Goal: Task Accomplishment & Management: Use online tool/utility

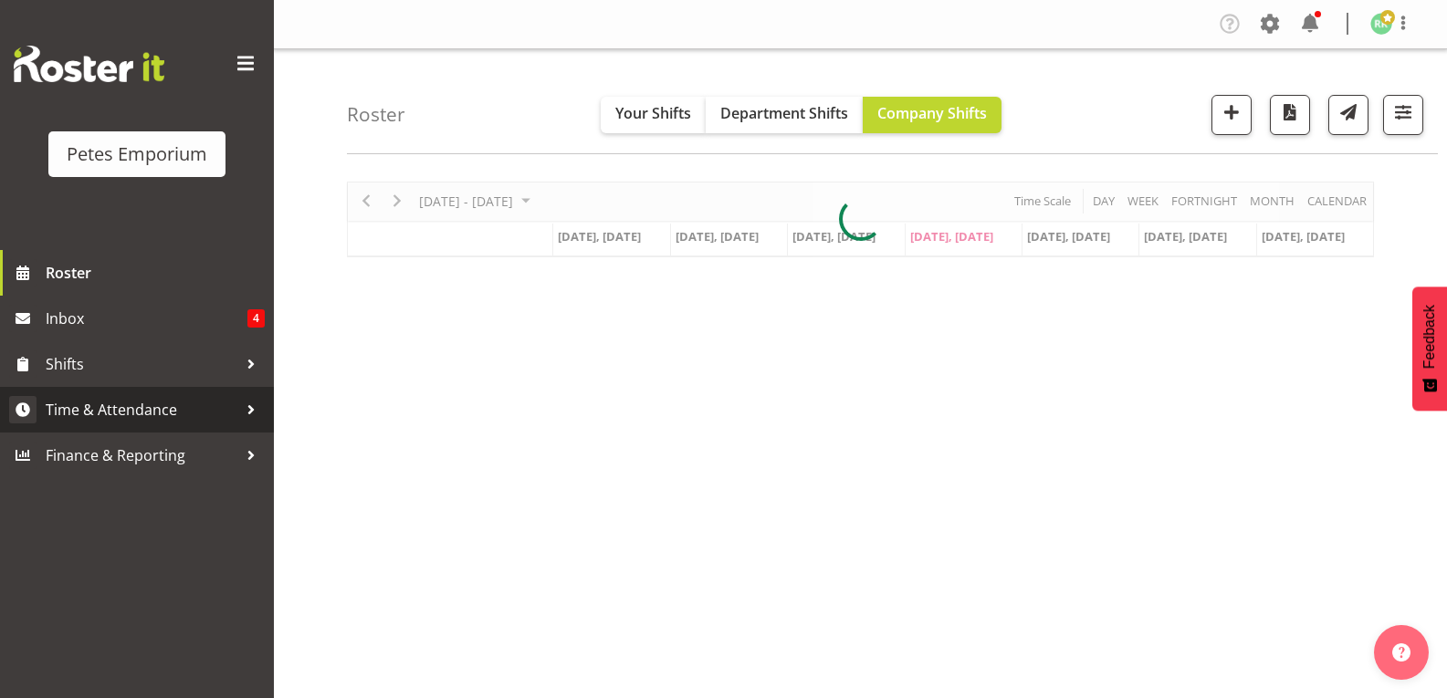
click at [146, 424] on span "Time & Attendance" at bounding box center [142, 409] width 192 height 27
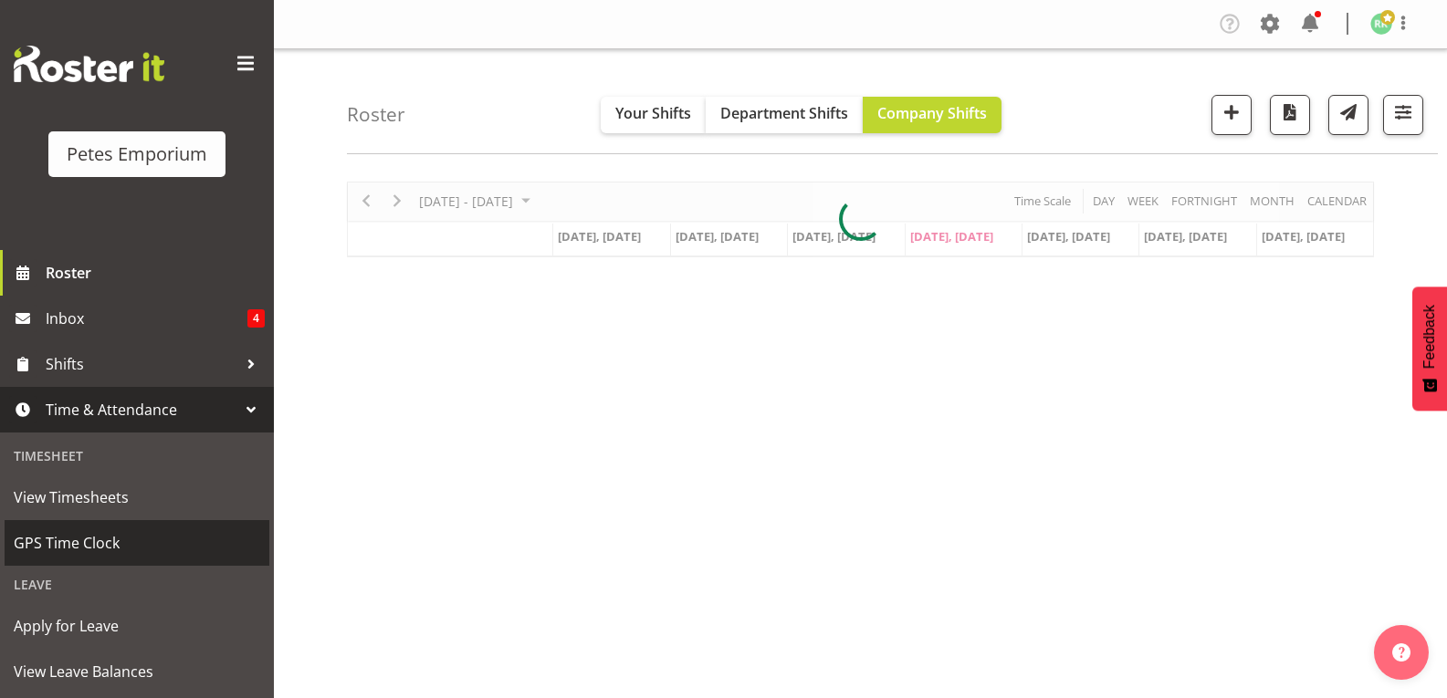
click at [111, 550] on span "GPS Time Clock" at bounding box center [137, 543] width 247 height 27
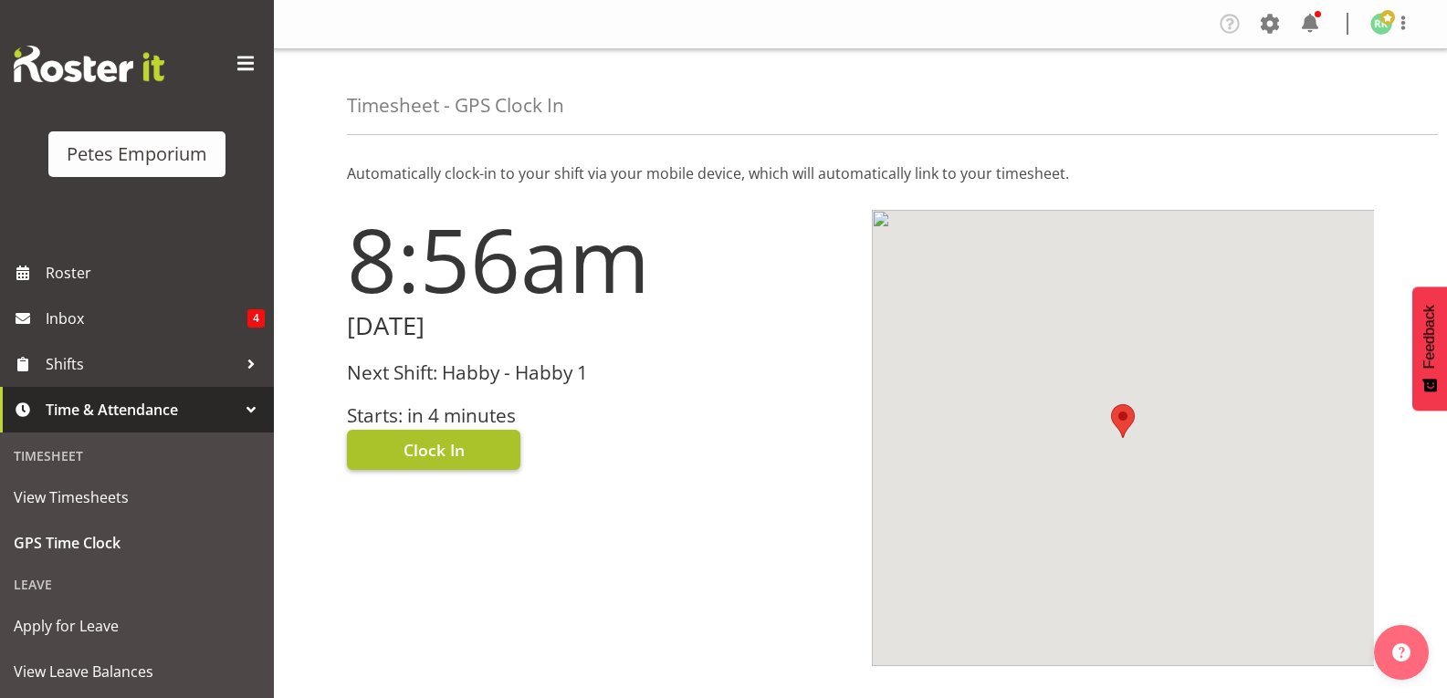
click at [489, 456] on button "Clock In" at bounding box center [433, 450] width 173 height 40
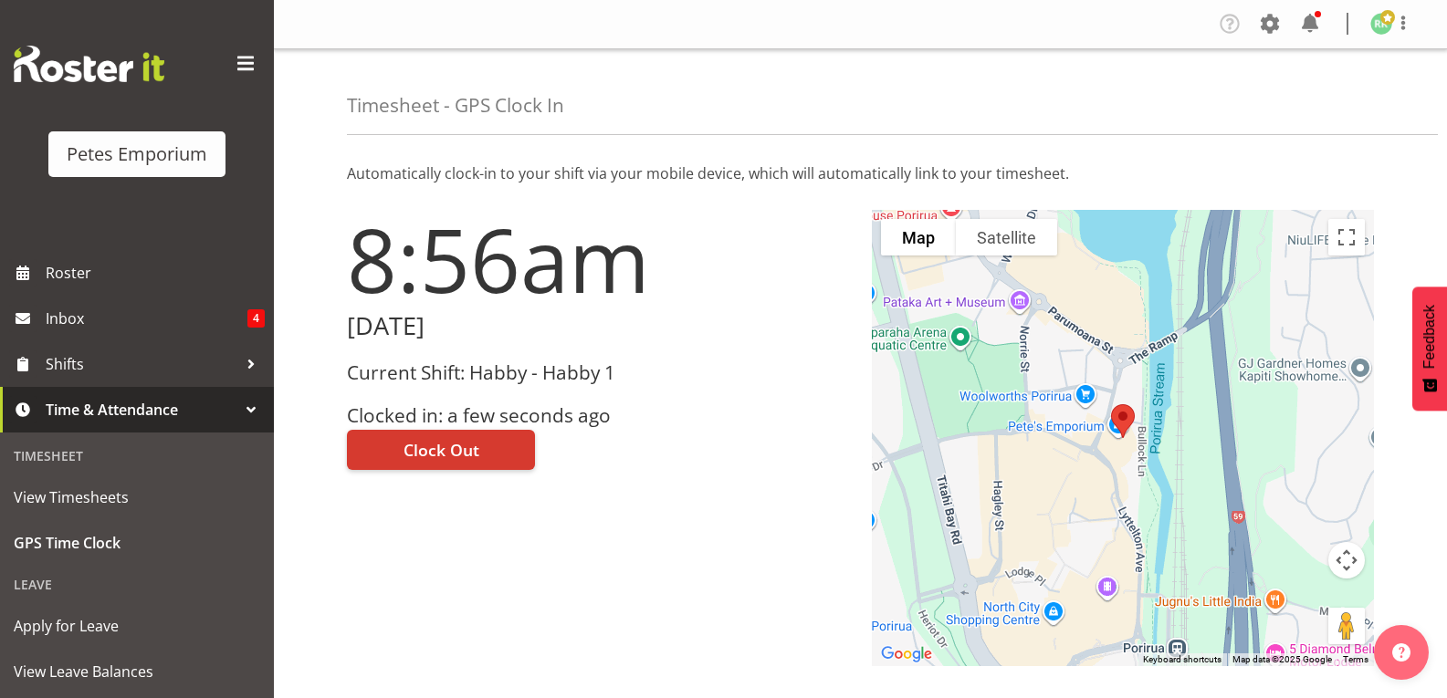
click at [1388, 19] on span at bounding box center [1387, 17] width 15 height 15
click at [1296, 106] on link "Log Out" at bounding box center [1326, 95] width 175 height 33
